Goal: Information Seeking & Learning: Learn about a topic

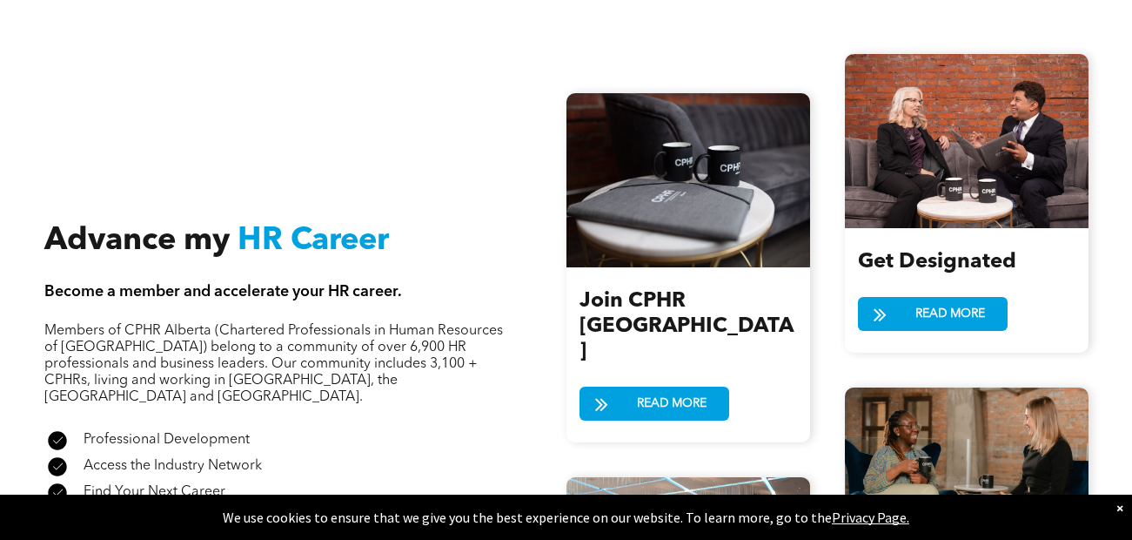
scroll to position [1751, 0]
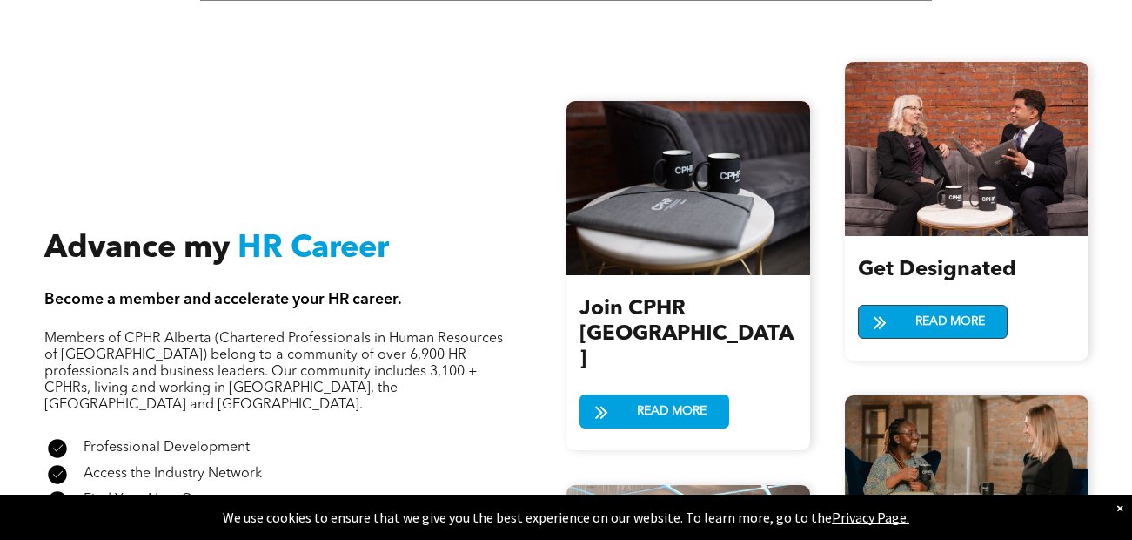
click at [947, 321] on span "READ MORE" at bounding box center [951, 322] width 82 height 32
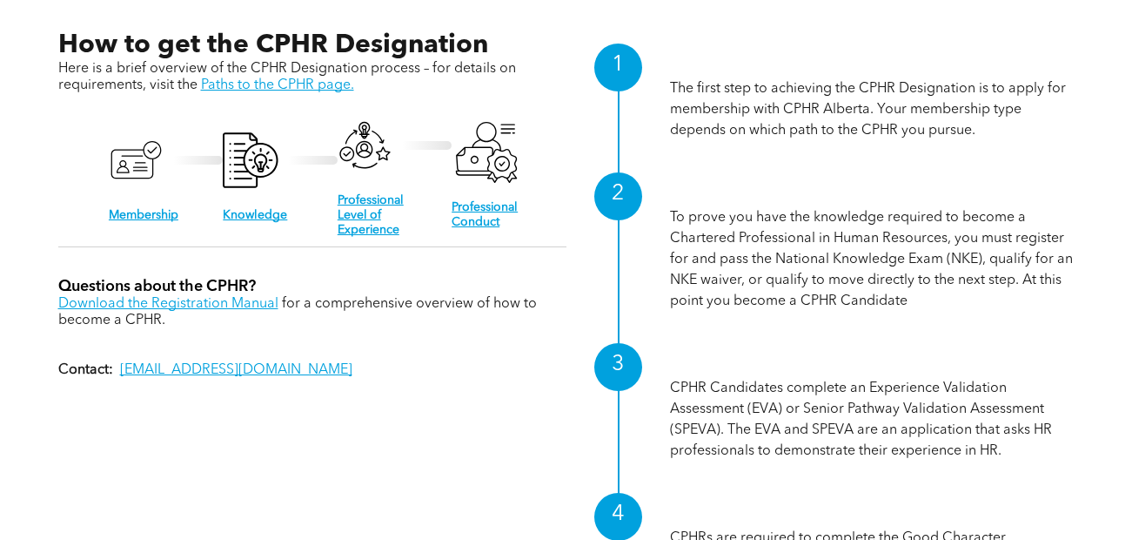
scroll to position [1616, 0]
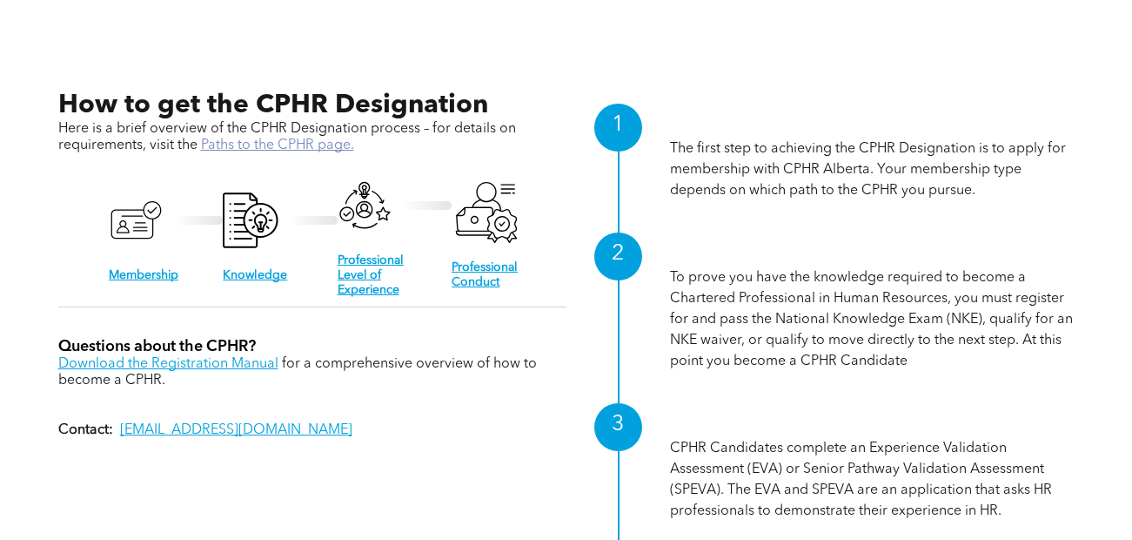
click at [232, 141] on link "Paths to the CPHR page." at bounding box center [277, 145] width 153 height 14
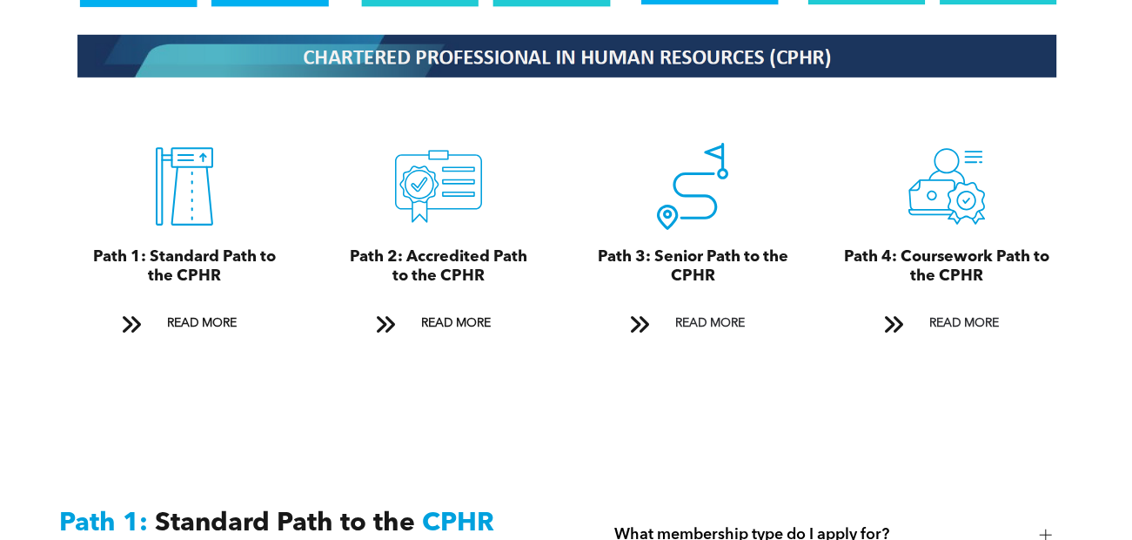
scroll to position [1896, 0]
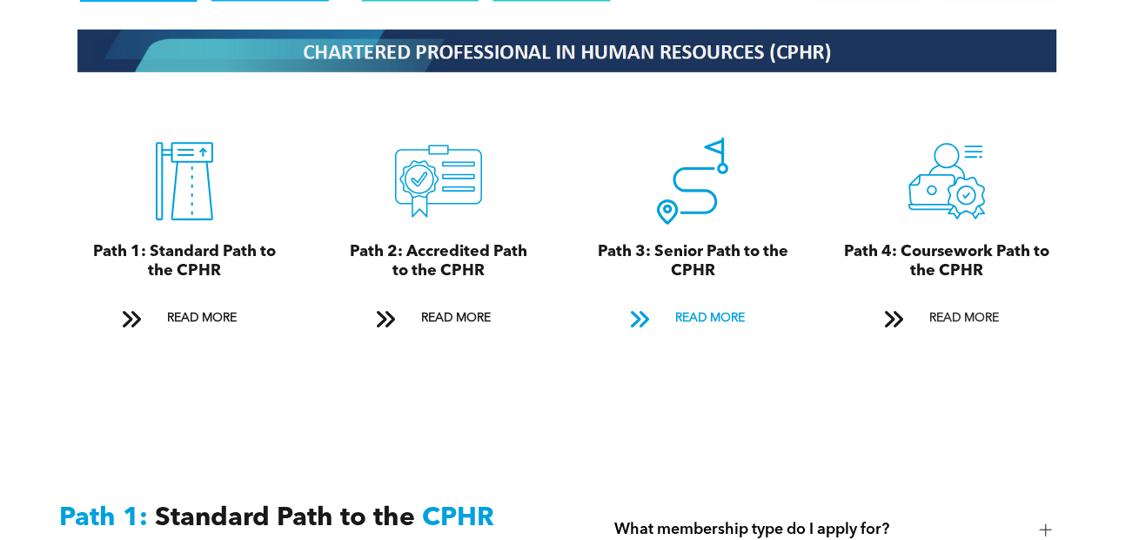
click at [698, 302] on span "READ MORE" at bounding box center [710, 318] width 82 height 32
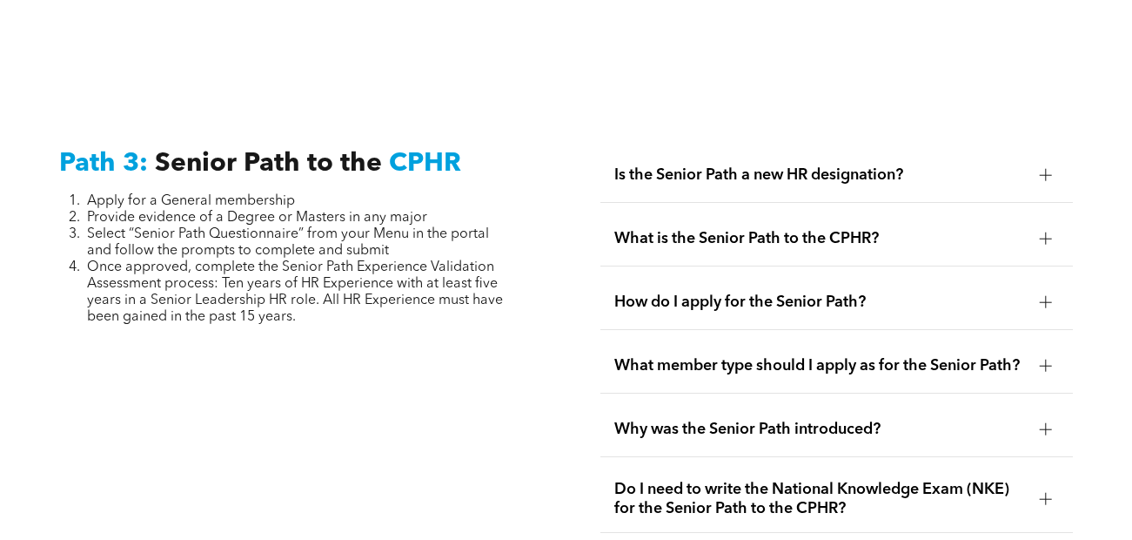
scroll to position [4381, 0]
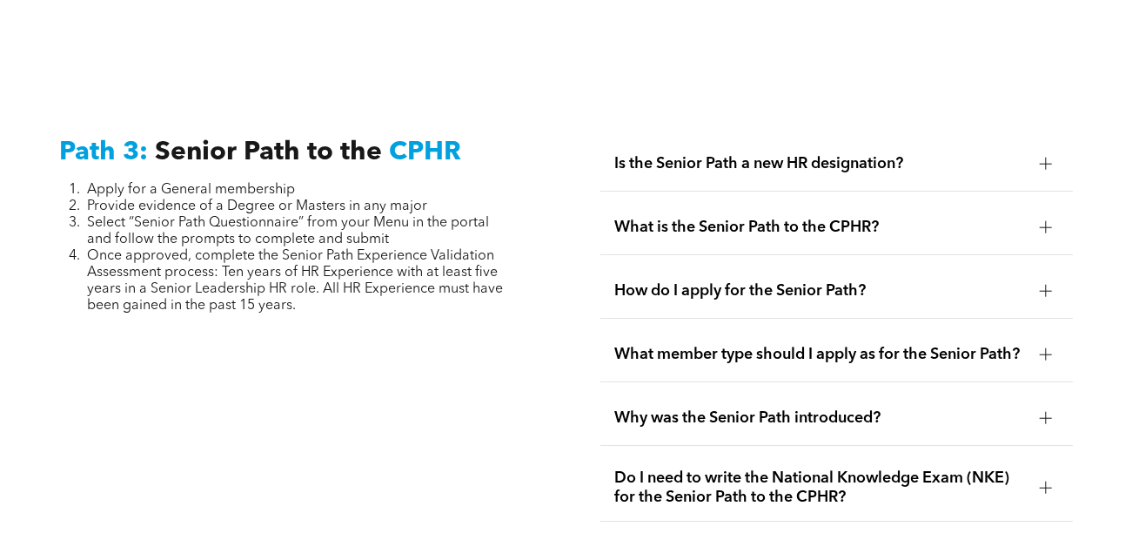
click at [1049, 158] on div at bounding box center [1046, 164] width 12 height 12
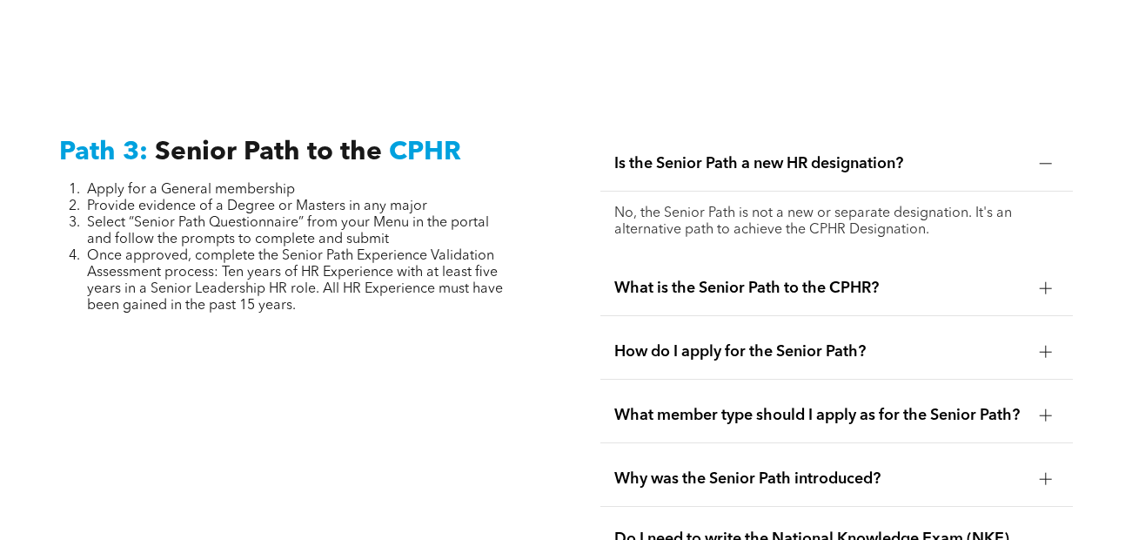
click at [1051, 287] on div at bounding box center [1046, 287] width 12 height 1
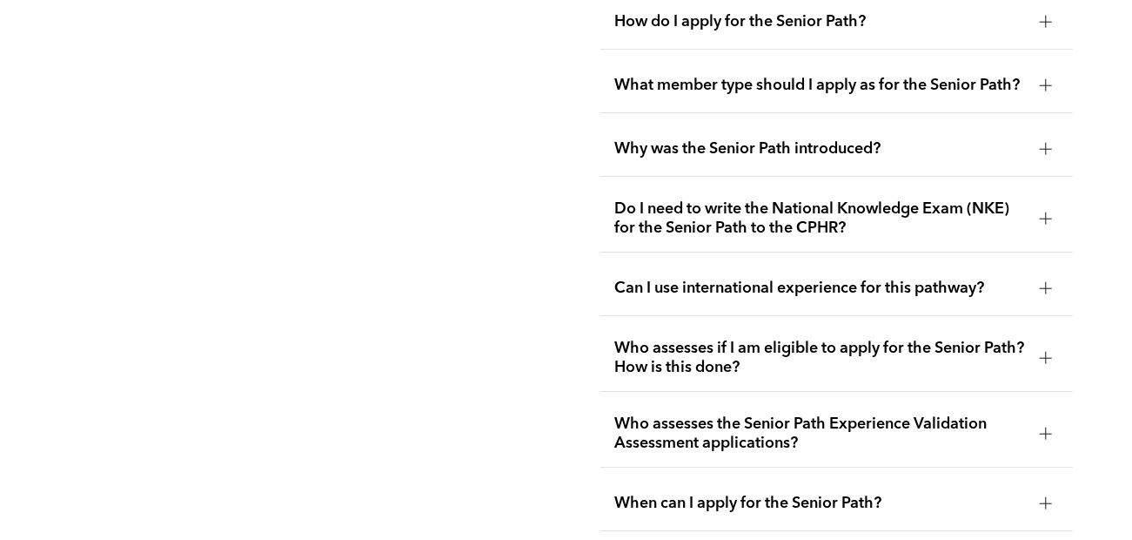
scroll to position [4787, 0]
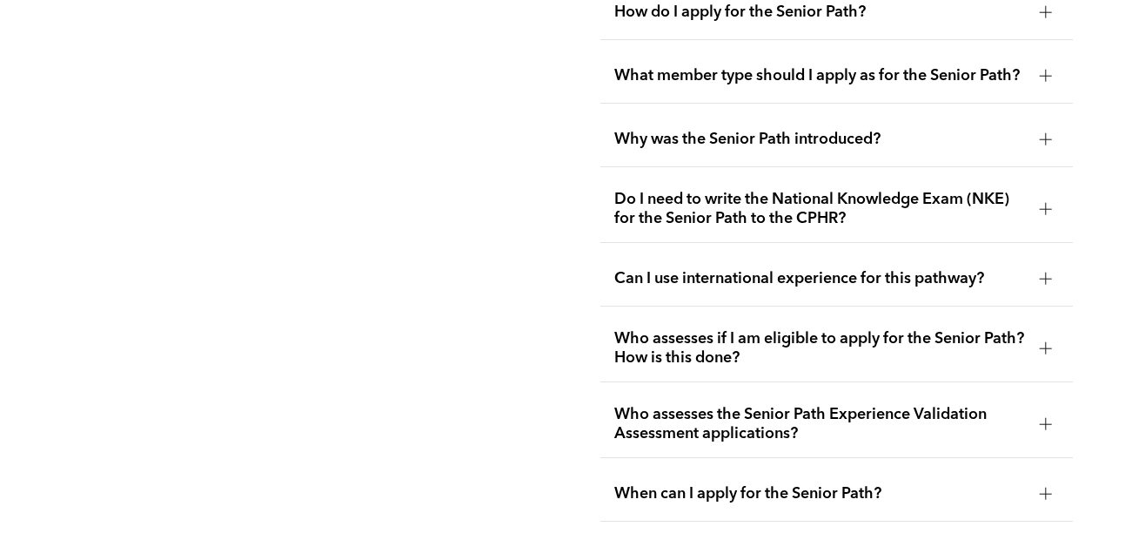
click at [1043, 342] on div at bounding box center [1046, 348] width 12 height 12
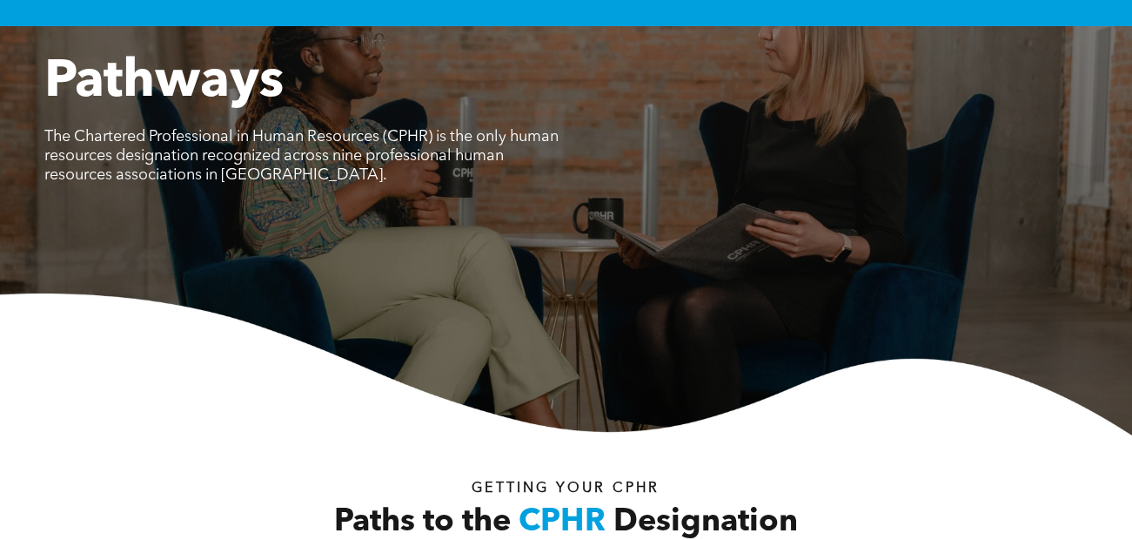
scroll to position [0, 0]
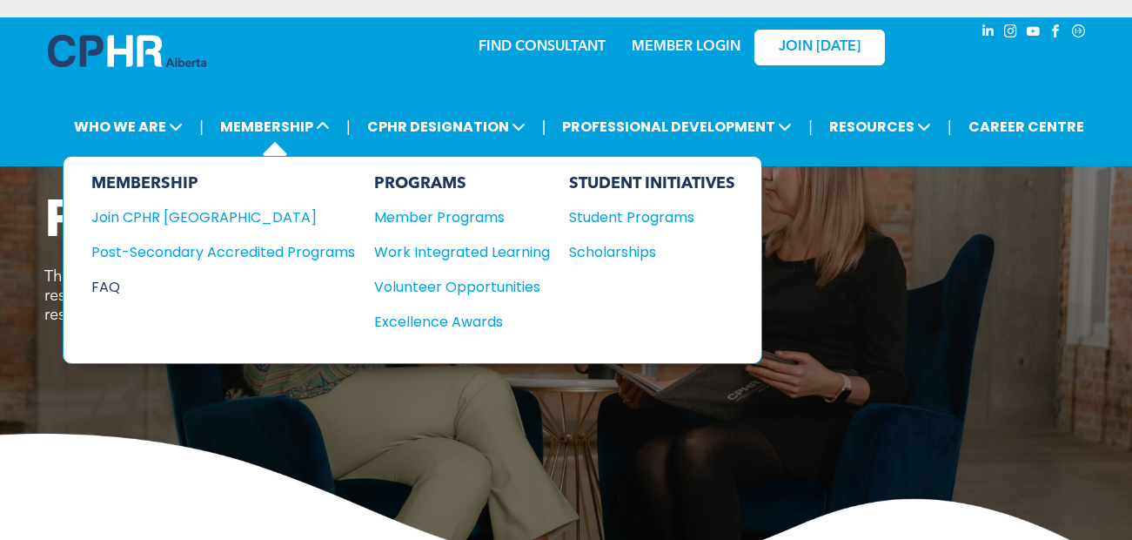
click at [106, 281] on div "FAQ" at bounding box center [210, 287] width 238 height 22
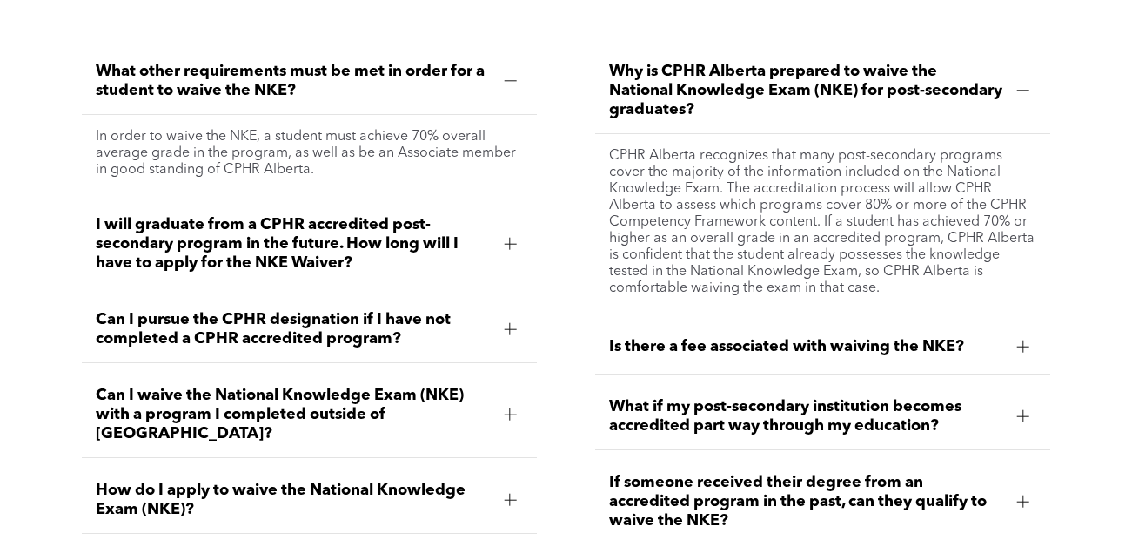
scroll to position [2223, 0]
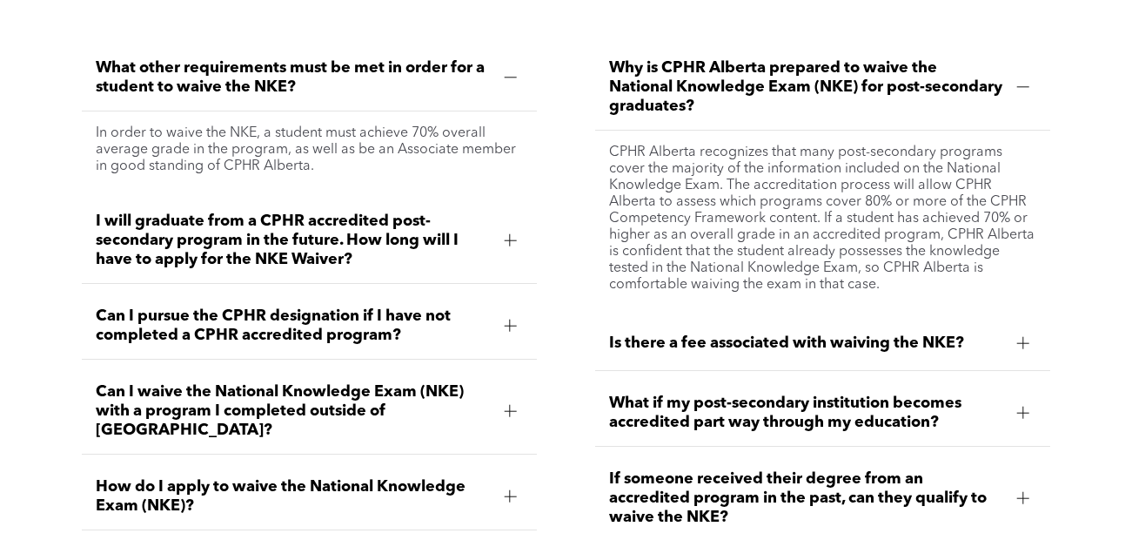
click at [510, 324] on div at bounding box center [510, 325] width 1 height 12
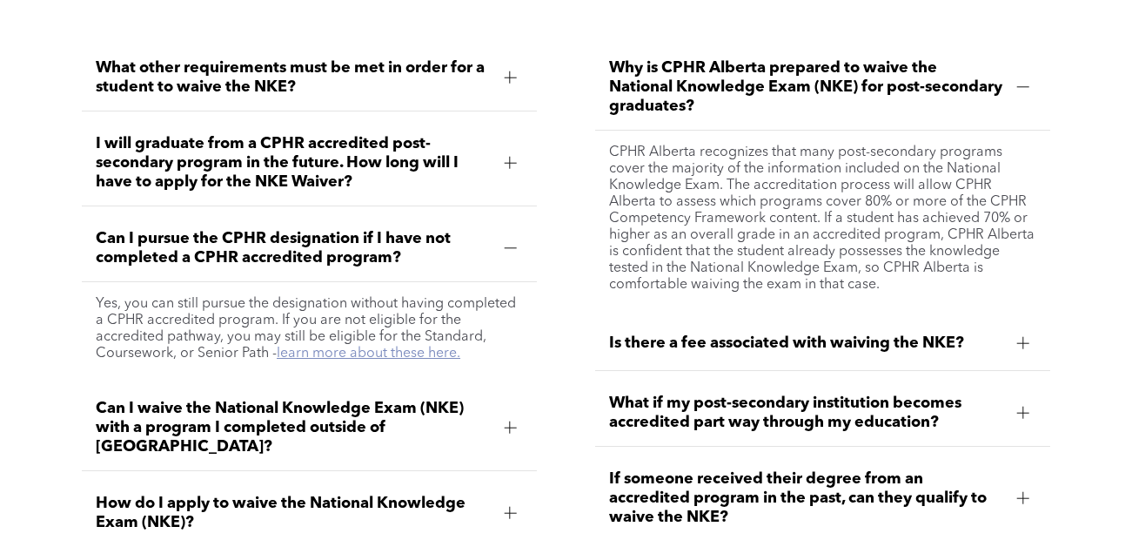
click at [306, 346] on link "learn more about these here." at bounding box center [369, 353] width 184 height 14
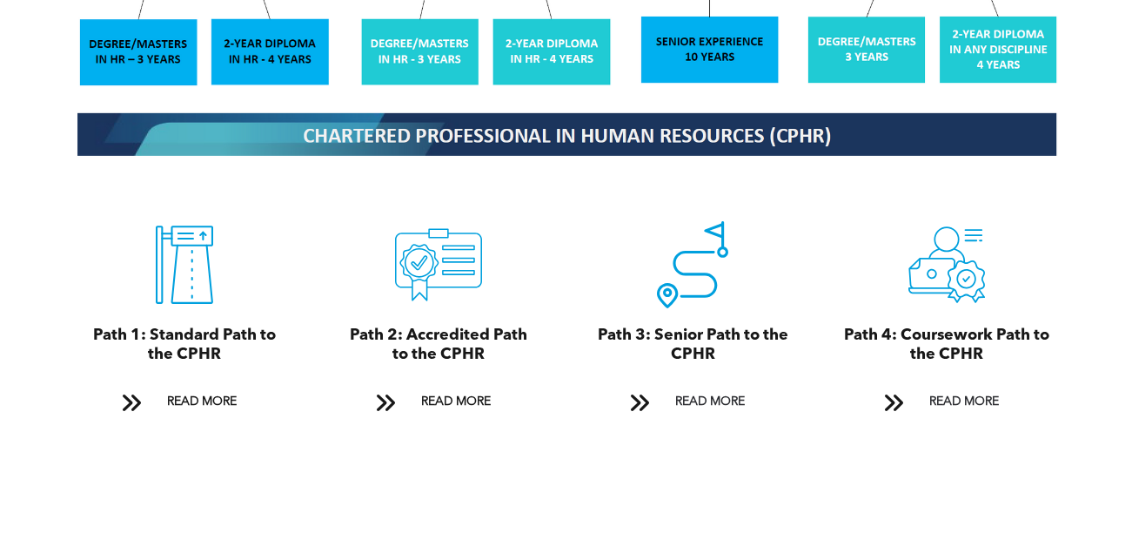
scroll to position [1815, 0]
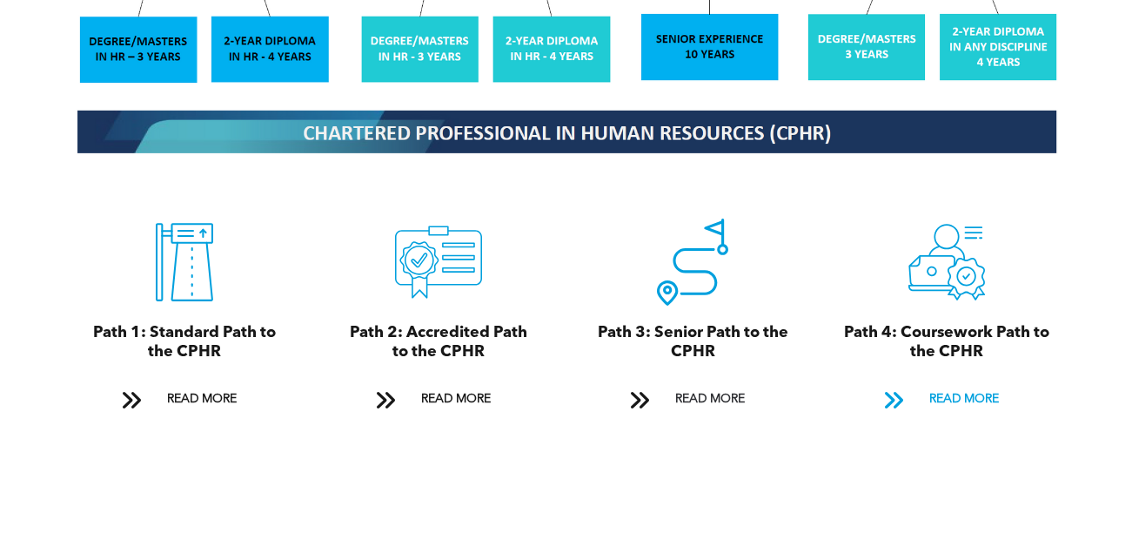
click at [962, 383] on span "READ MORE" at bounding box center [965, 399] width 82 height 32
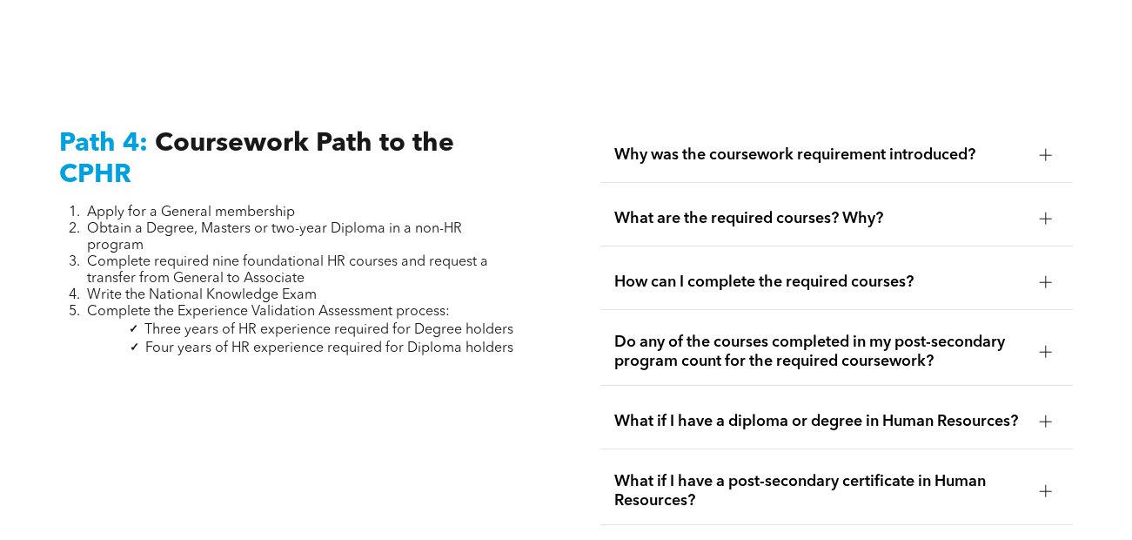
scroll to position [5217, 0]
click at [1045, 149] on div at bounding box center [1045, 155] width 1 height 12
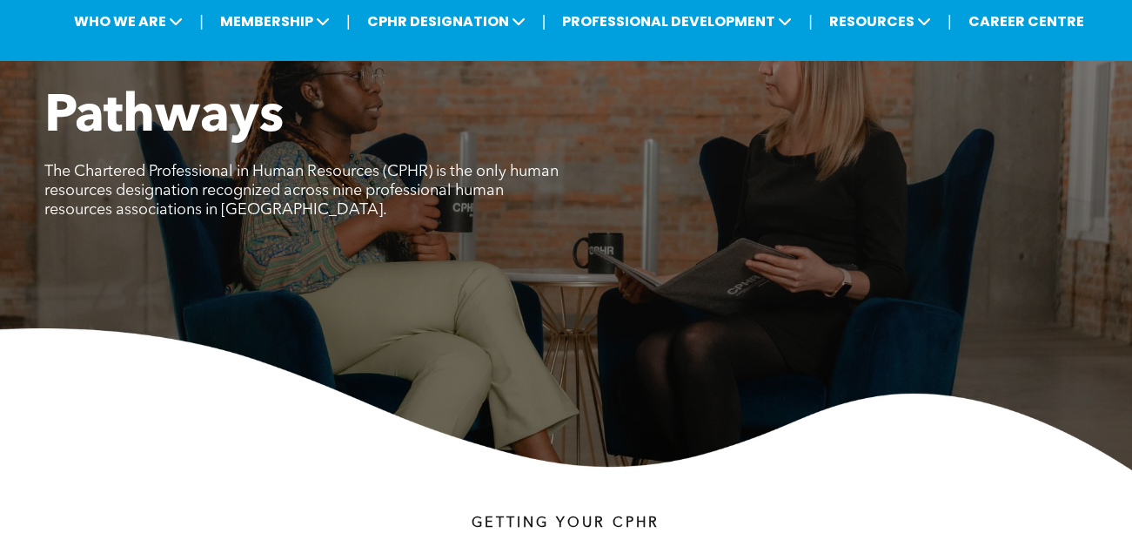
scroll to position [0, 0]
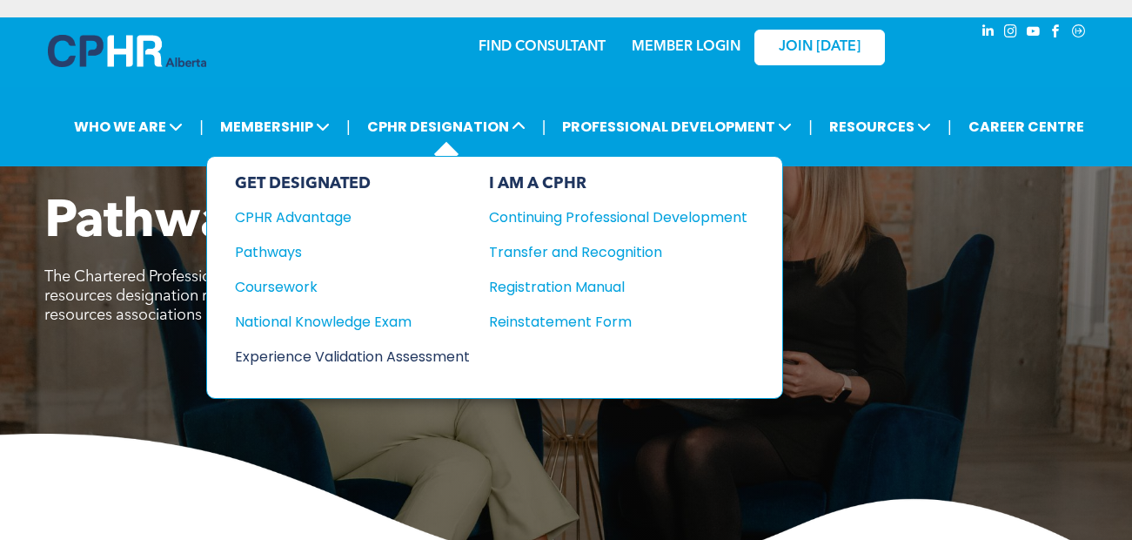
click at [333, 353] on div "Experience Validation Assessment" at bounding box center [341, 357] width 212 height 22
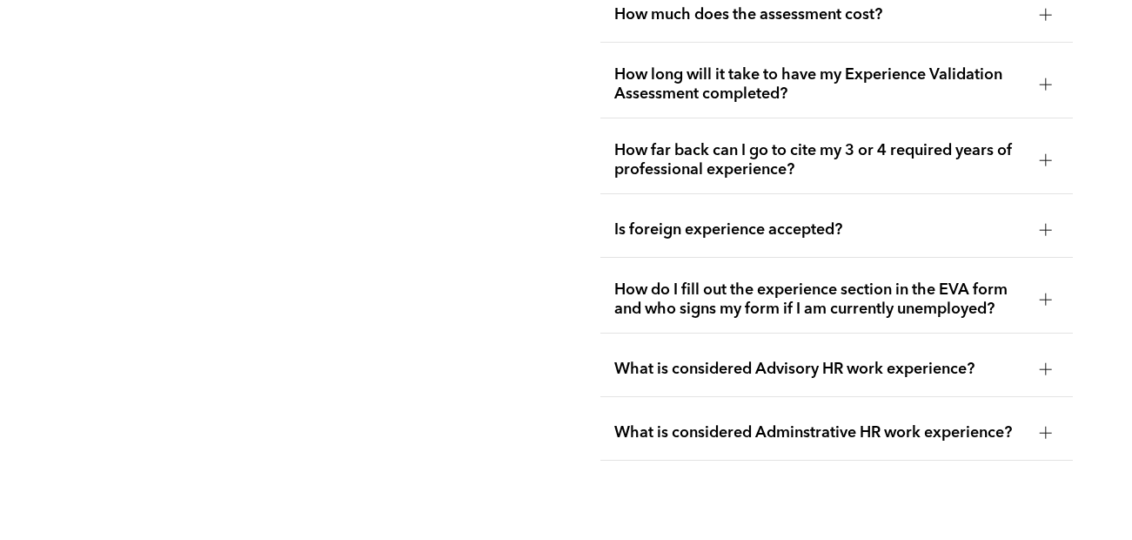
scroll to position [3318, 0]
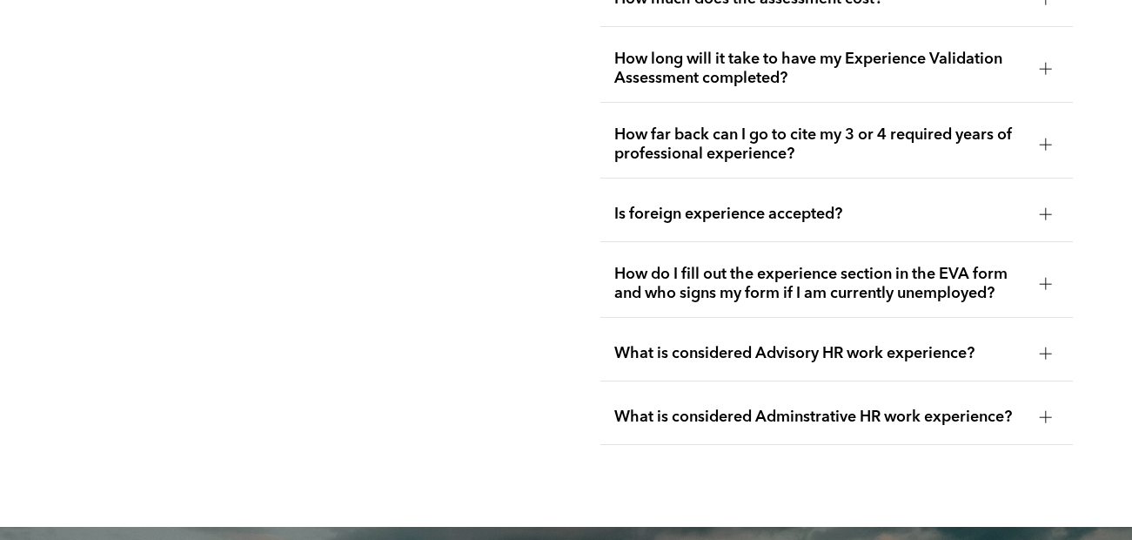
click at [1052, 340] on div at bounding box center [1046, 353] width 26 height 26
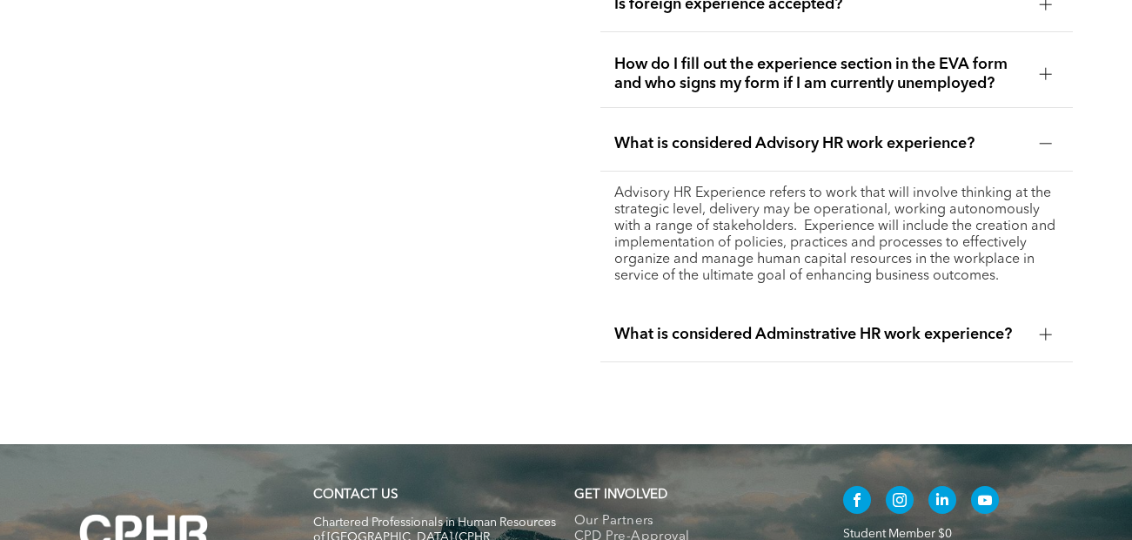
scroll to position [3531, 0]
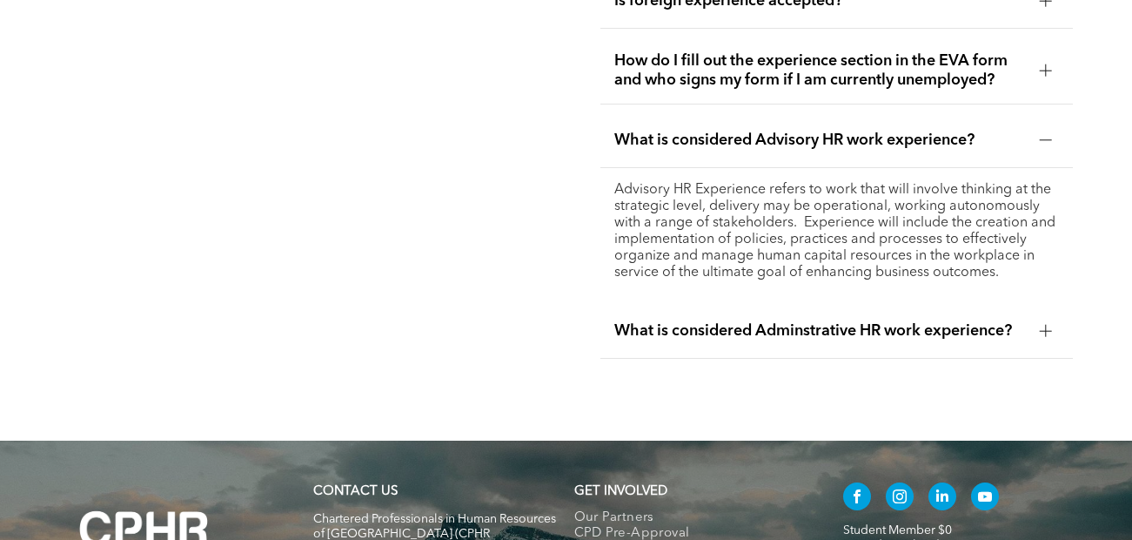
click at [1045, 325] on div at bounding box center [1045, 331] width 1 height 12
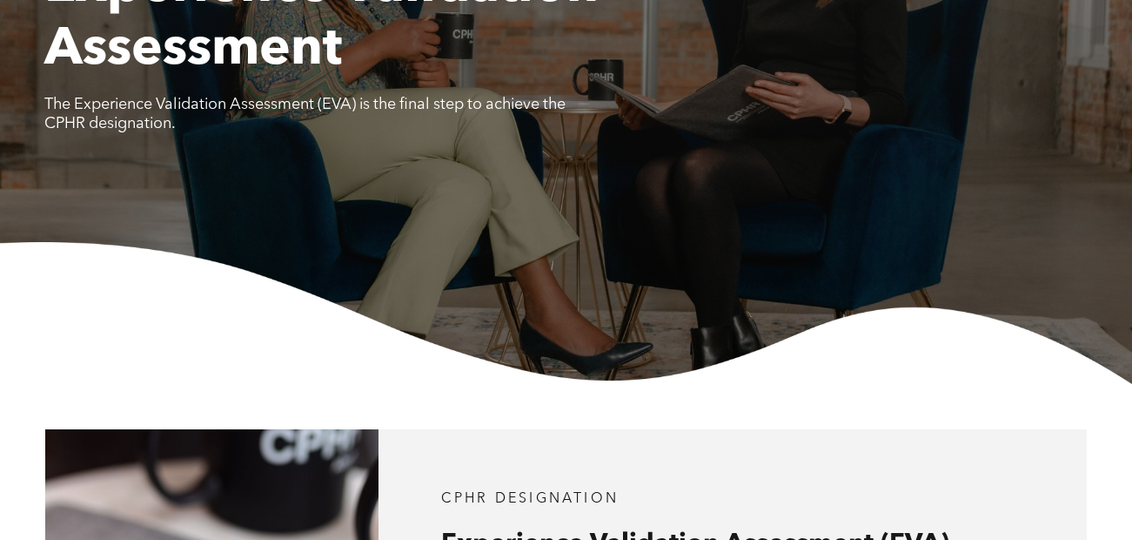
scroll to position [0, 0]
